Goal: Navigation & Orientation: Find specific page/section

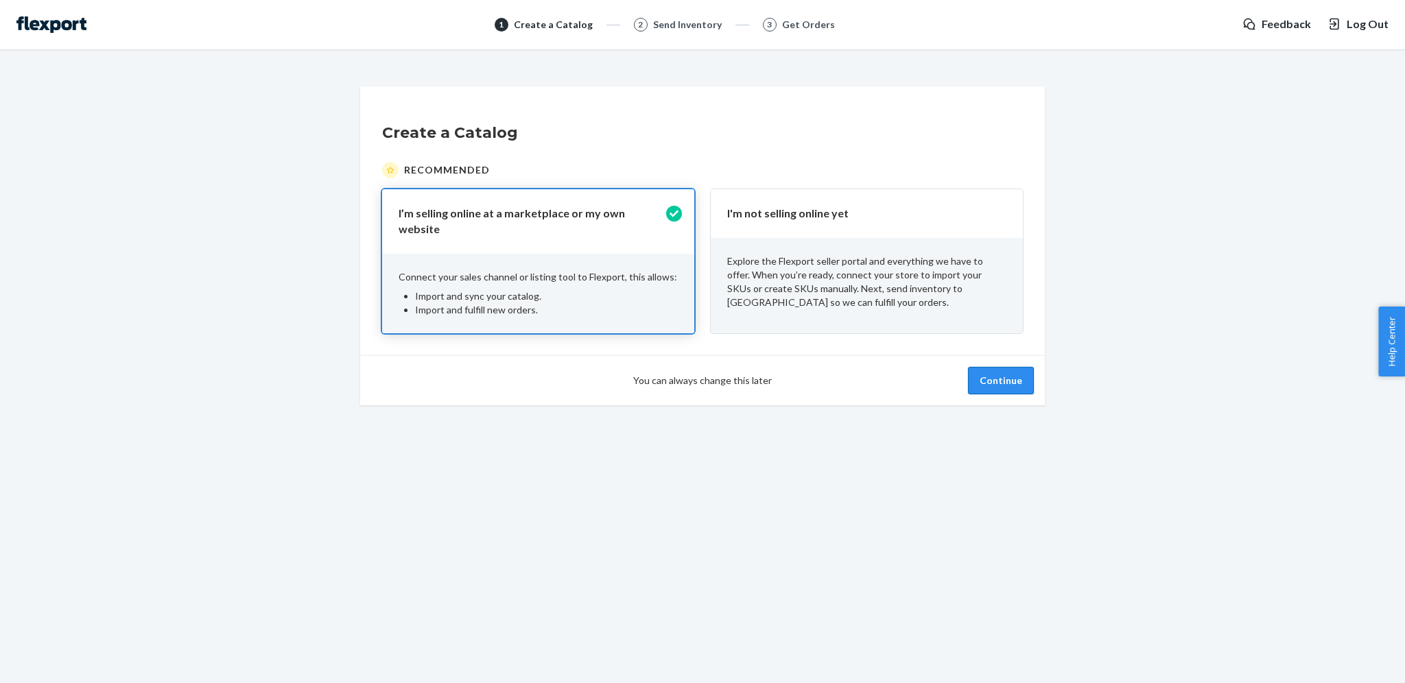
click at [990, 375] on button "Continue" at bounding box center [1001, 380] width 66 height 27
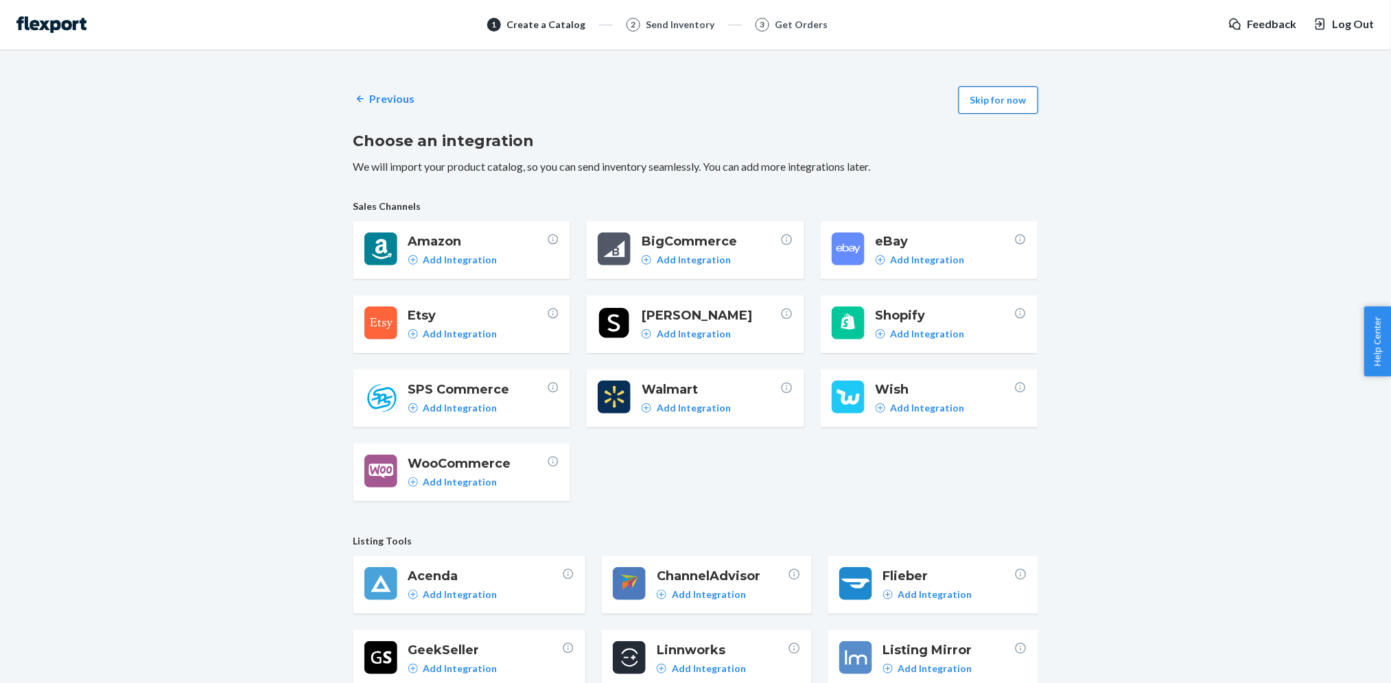
click at [992, 104] on button "Skip for now" at bounding box center [998, 99] width 80 height 27
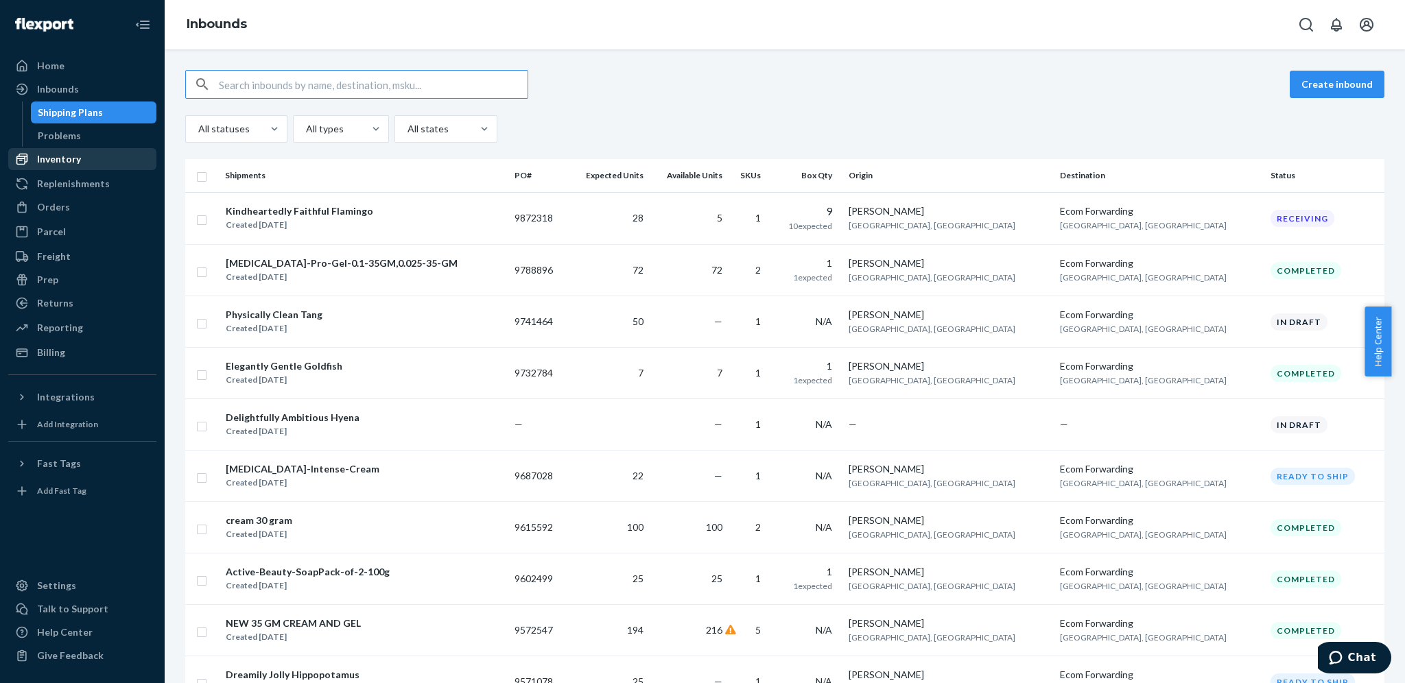
click at [81, 156] on div "Inventory" at bounding box center [82, 159] width 145 height 19
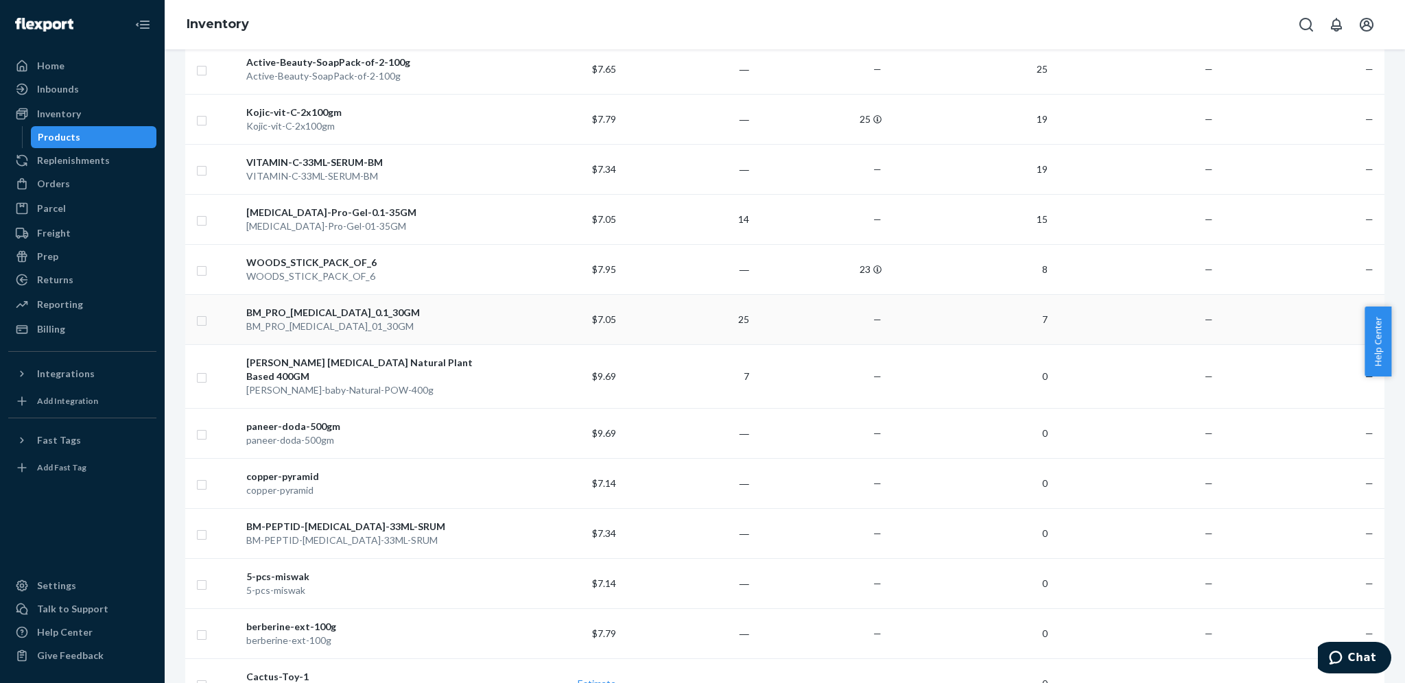
scroll to position [494, 0]
